Goal: Task Accomplishment & Management: Use online tool/utility

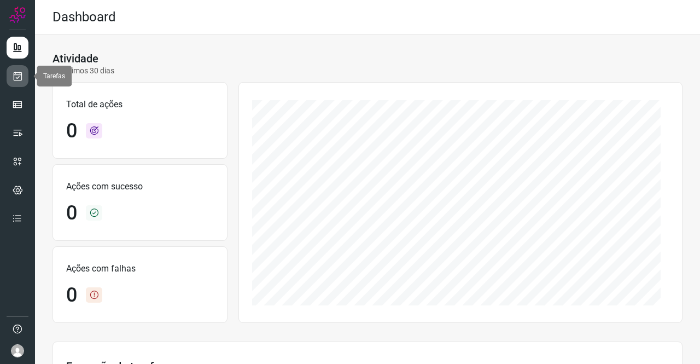
click at [16, 77] on icon at bounding box center [17, 76] width 11 height 11
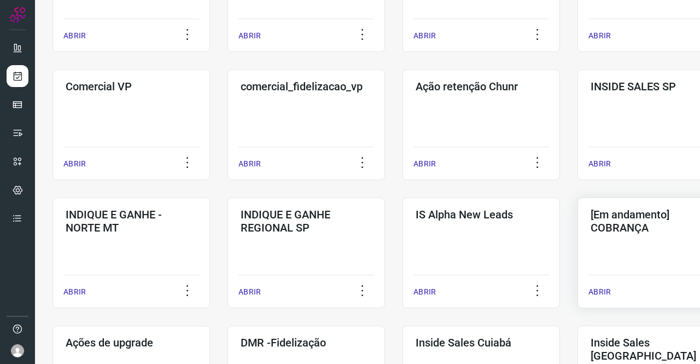
click at [631, 240] on div "[Em andamento] COBRANÇA ABRIR" at bounding box center [657, 252] width 158 height 110
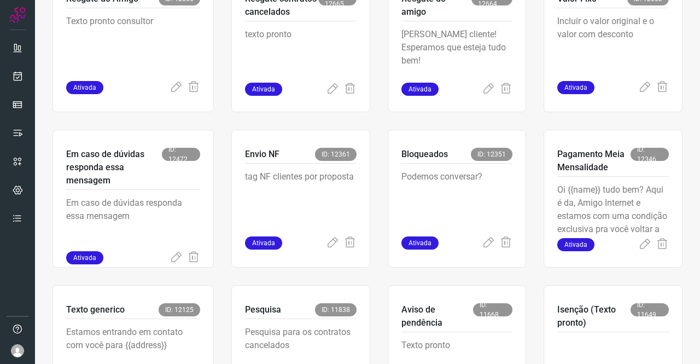
scroll to position [427, 0]
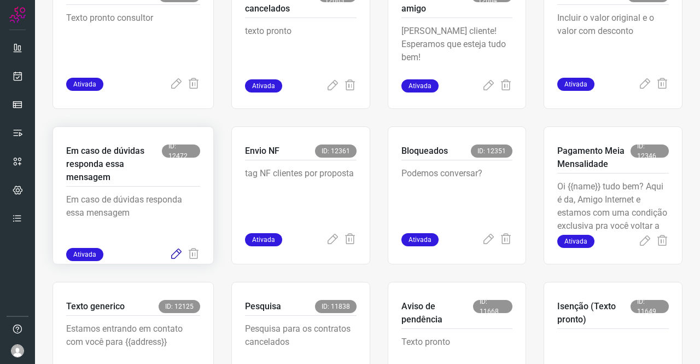
click at [173, 253] on icon at bounding box center [176, 254] width 13 height 13
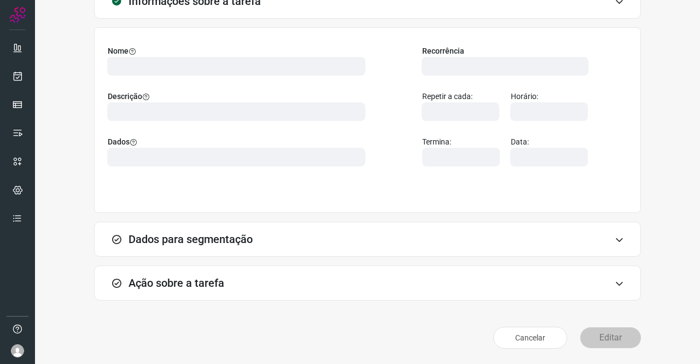
scroll to position [63, 0]
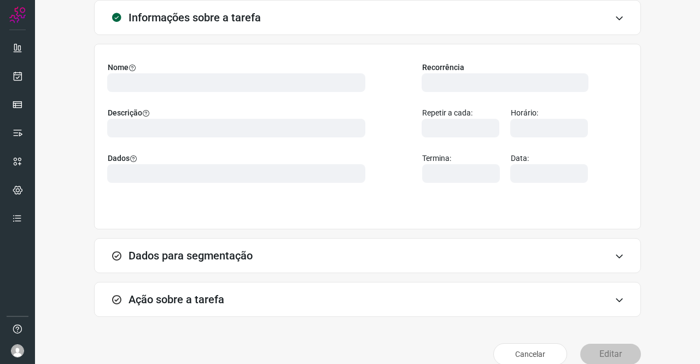
type input "569901"
type input "439047"
type input "ce0450f2-f722-4c34-a038-47adef28190d"
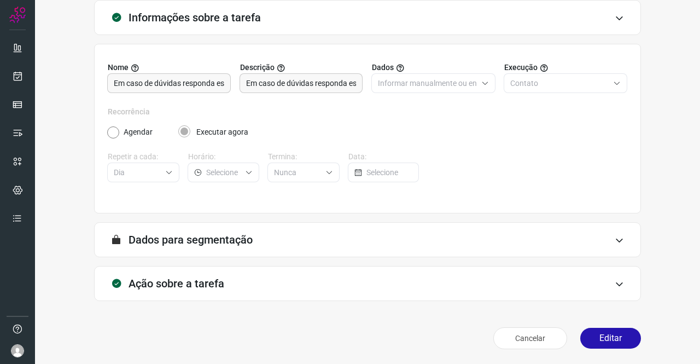
click at [199, 277] on h3 "Ação sobre a tarefa" at bounding box center [177, 283] width 96 height 13
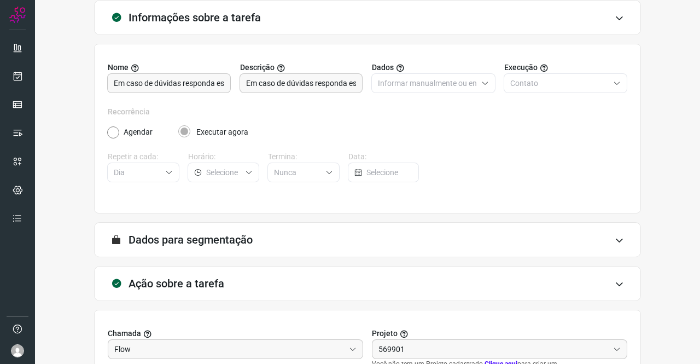
scroll to position [227, 0]
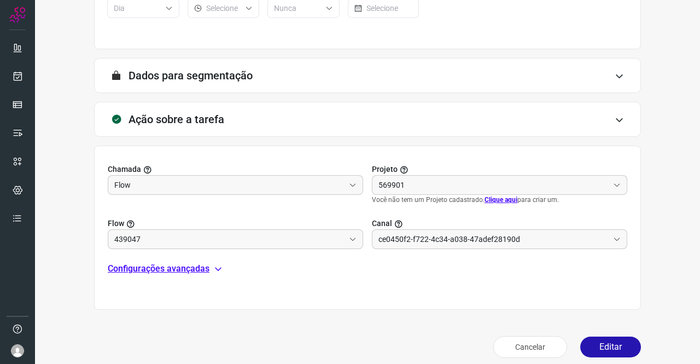
click at [189, 266] on p "Configurações avançadas" at bounding box center [159, 268] width 102 height 13
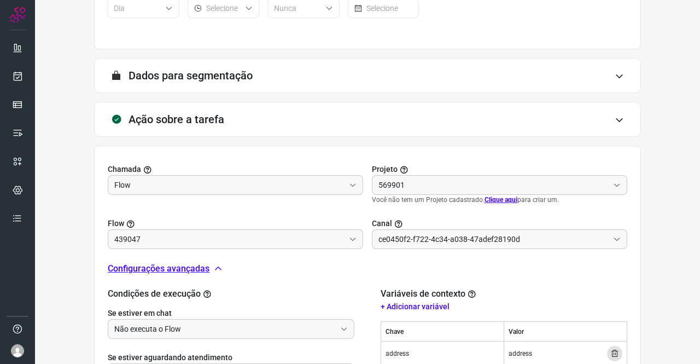
type input "Texto generico"
type input "Amigo 0800"
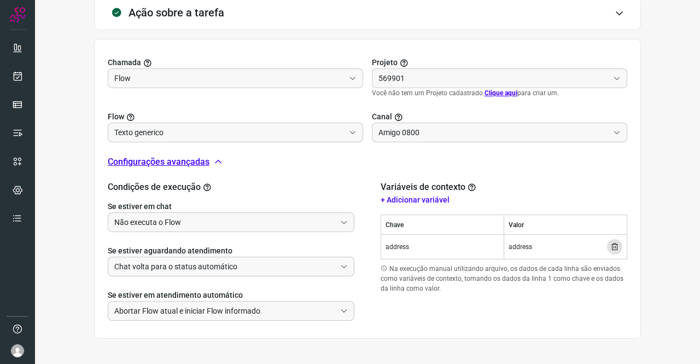
type input "Cobrança"
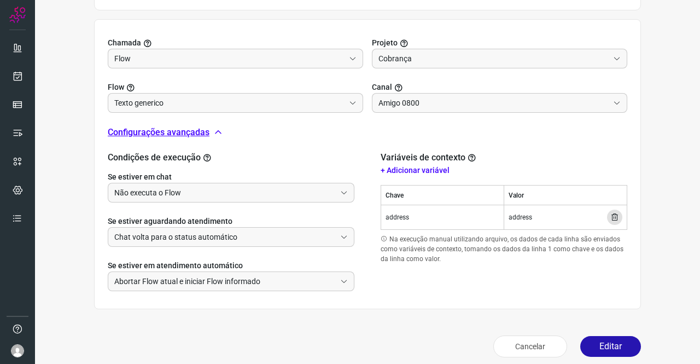
scroll to position [361, 0]
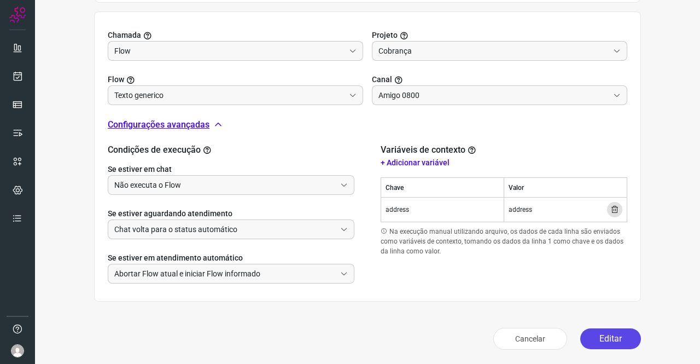
click at [601, 331] on button "Editar" at bounding box center [610, 338] width 61 height 21
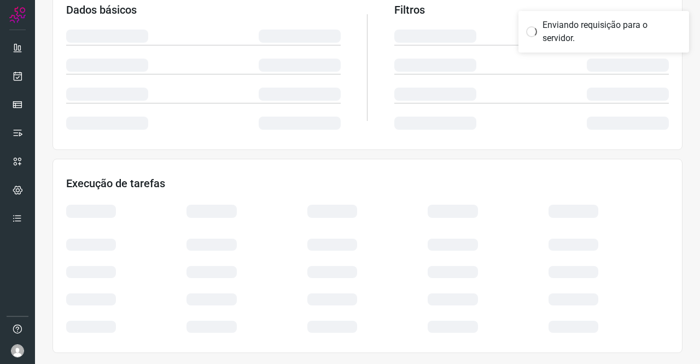
scroll to position [199, 0]
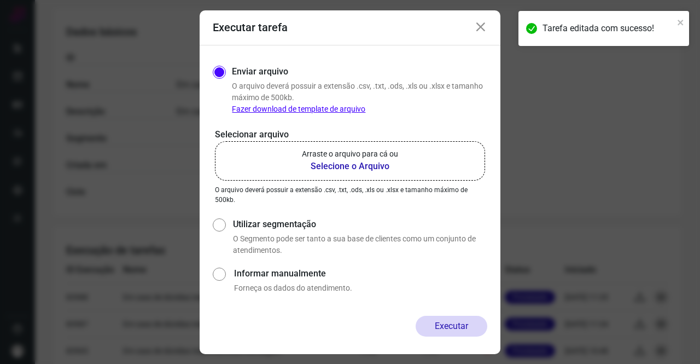
click at [374, 167] on b "Selecione o Arquivo" at bounding box center [350, 166] width 96 height 13
click at [0, 0] on input "Arraste o arquivo para cá ou Selecione o Arquivo" at bounding box center [0, 0] width 0 height 0
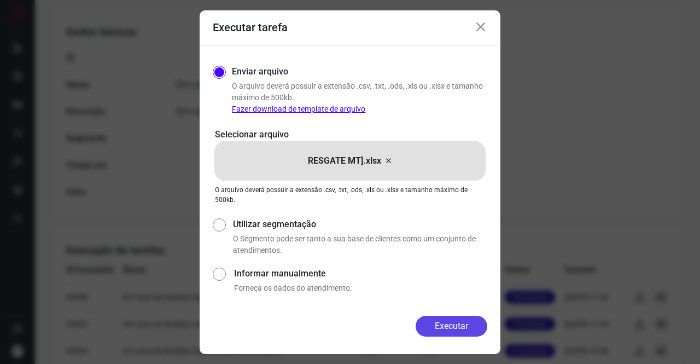
click at [471, 322] on button "Executar" at bounding box center [452, 326] width 72 height 21
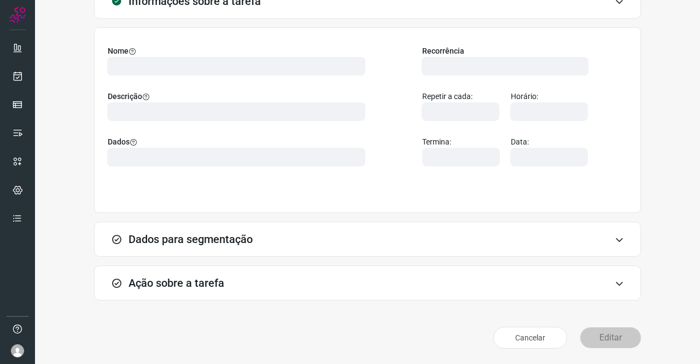
scroll to position [63, 0]
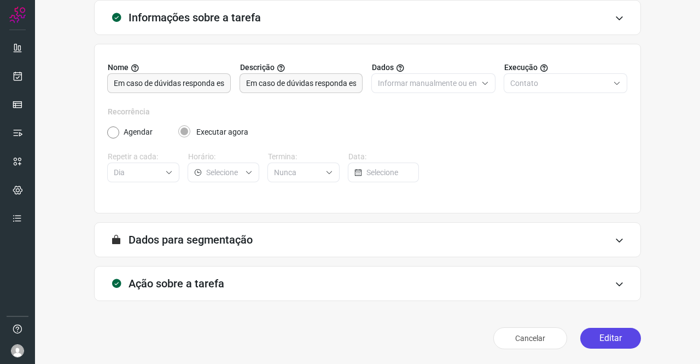
click at [604, 342] on button "Editar" at bounding box center [610, 338] width 61 height 21
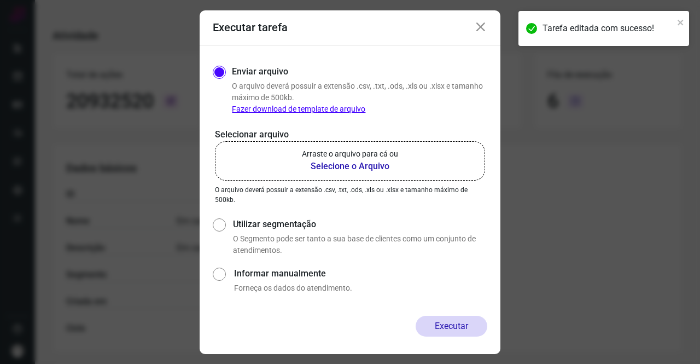
click at [365, 161] on b "Selecione o Arquivo" at bounding box center [350, 166] width 96 height 13
click at [0, 0] on input "Arraste o arquivo para cá ou Selecione o Arquivo" at bounding box center [0, 0] width 0 height 0
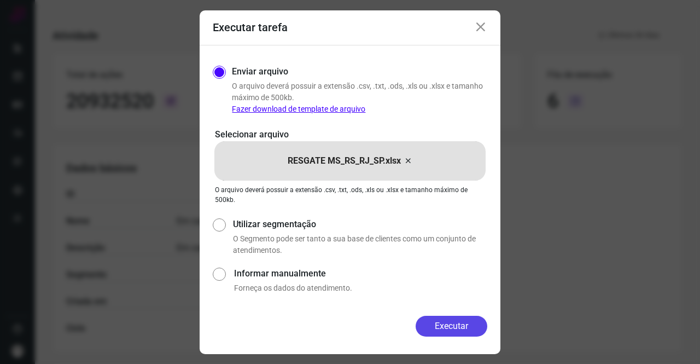
click at [470, 324] on button "Executar" at bounding box center [452, 326] width 72 height 21
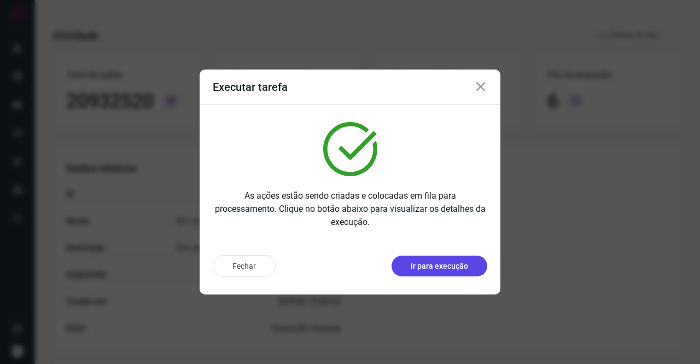
click at [435, 264] on p "Ir para execução" at bounding box center [439, 265] width 57 height 11
